Goal: Information Seeking & Learning: Learn about a topic

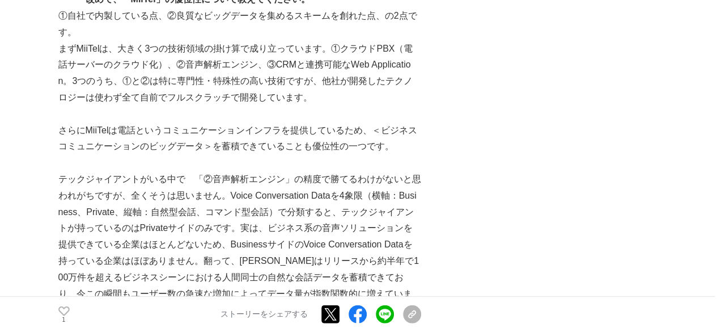
scroll to position [3569, 0]
